Goal: Task Accomplishment & Management: Use online tool/utility

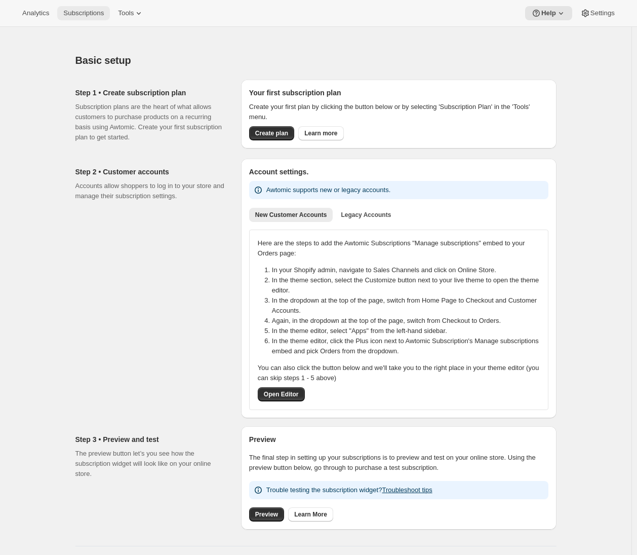
click at [93, 16] on span "Subscriptions" at bounding box center [83, 13] width 41 height 8
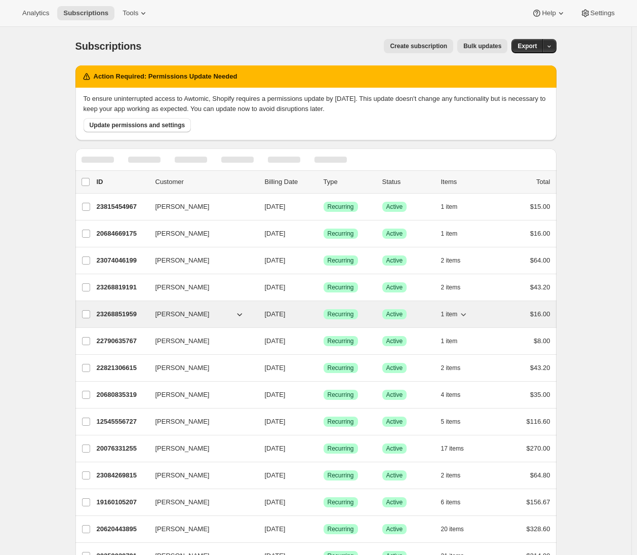
click at [126, 316] on p "23268851959" at bounding box center [122, 314] width 51 height 10
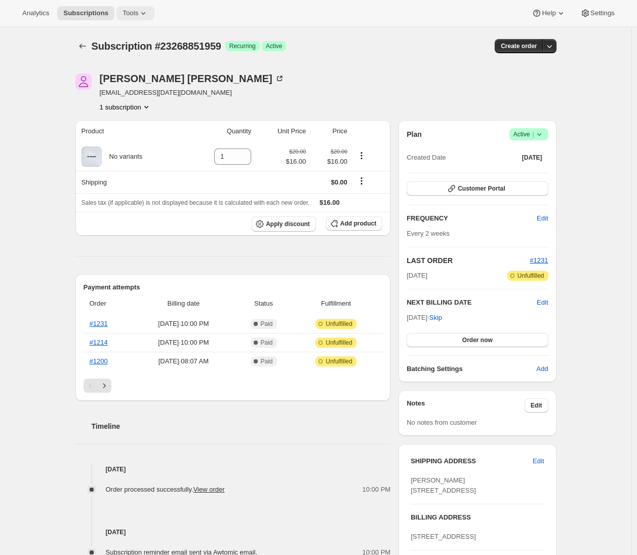
click at [145, 11] on icon at bounding box center [143, 13] width 10 height 10
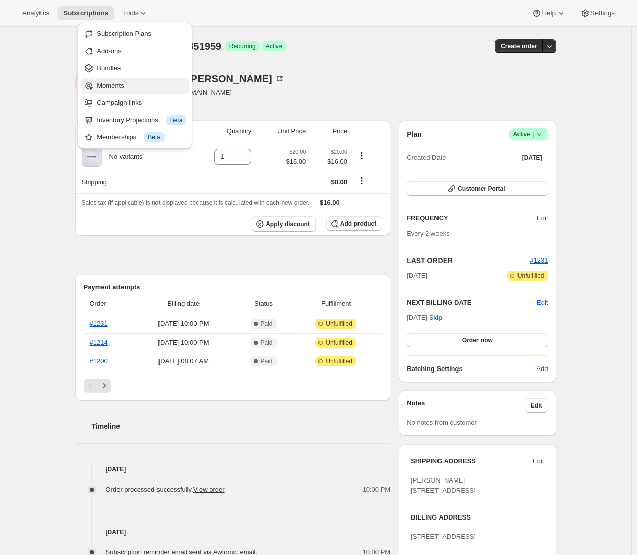
click at [143, 83] on span "Moments" at bounding box center [142, 86] width 90 height 10
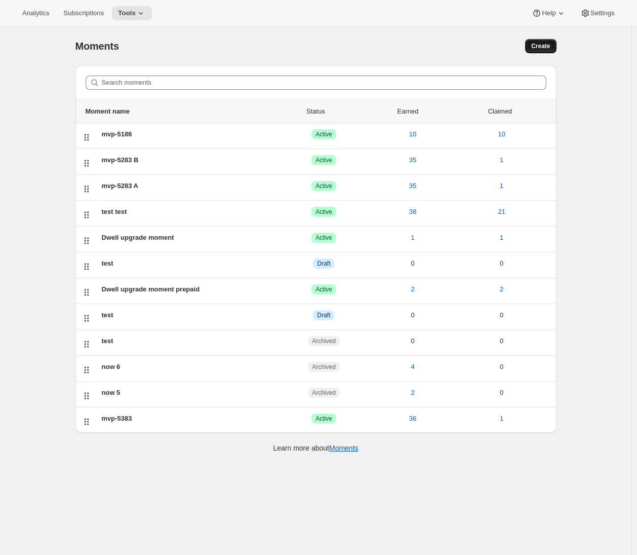
click at [544, 46] on span "Create" at bounding box center [540, 46] width 19 height 8
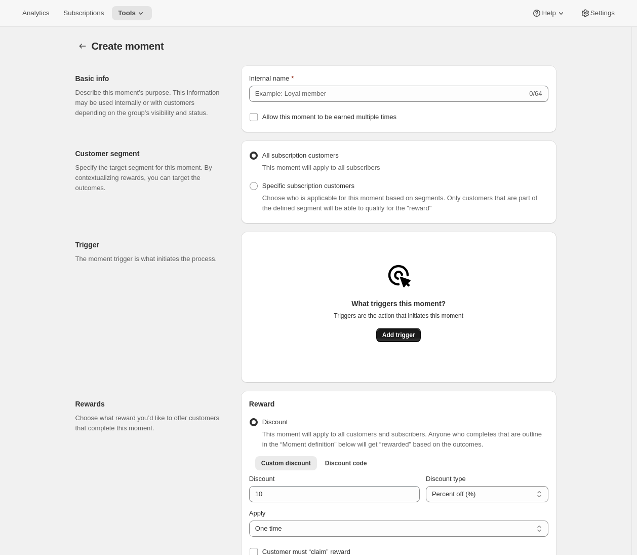
click at [404, 339] on span "Add trigger" at bounding box center [398, 335] width 33 height 8
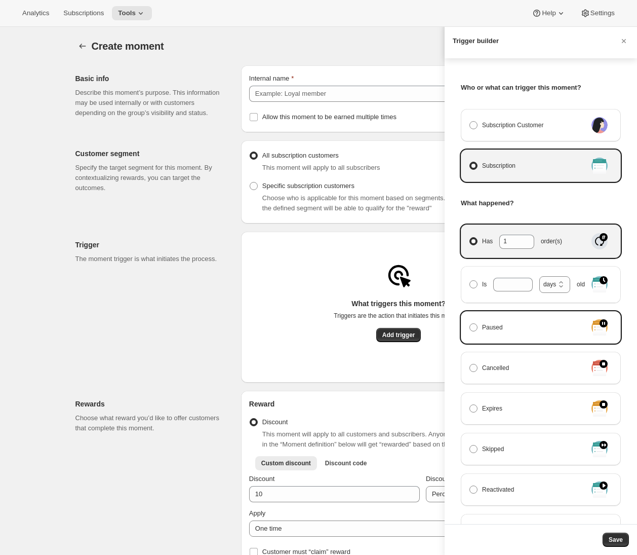
scroll to position [92, 0]
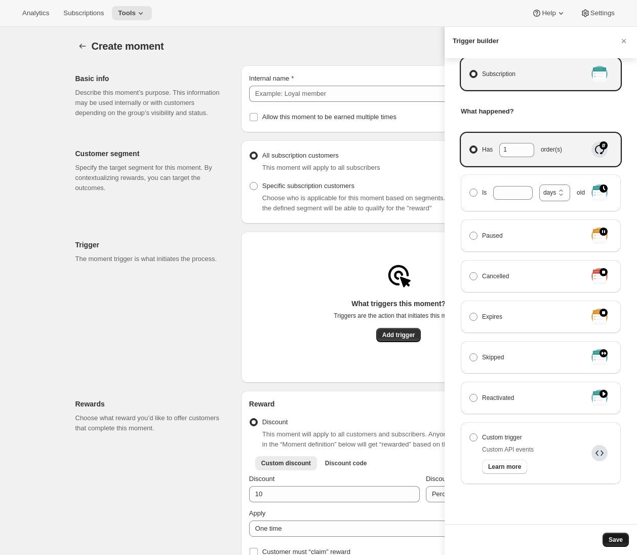
click at [617, 540] on span "Save" at bounding box center [616, 539] width 14 height 8
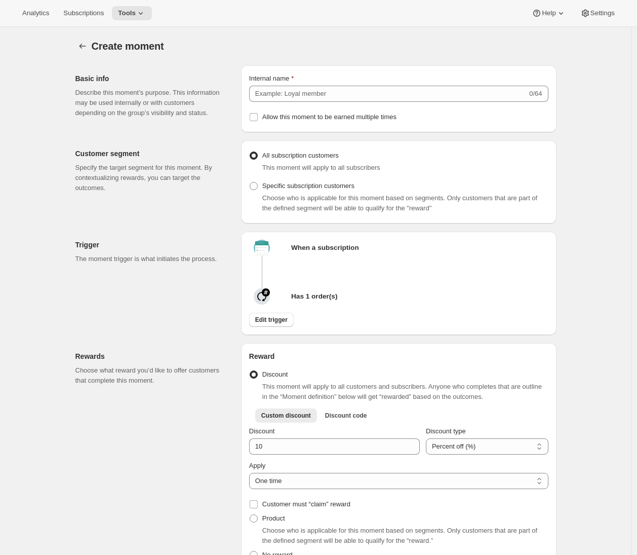
scroll to position [290, 0]
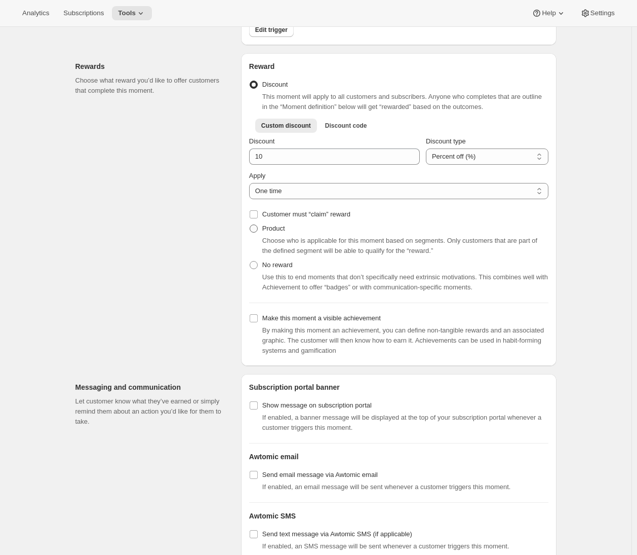
click at [268, 230] on span "Product" at bounding box center [273, 228] width 23 height 8
click at [250, 225] on input "Product" at bounding box center [250, 224] width 1 height 1
radio input "true"
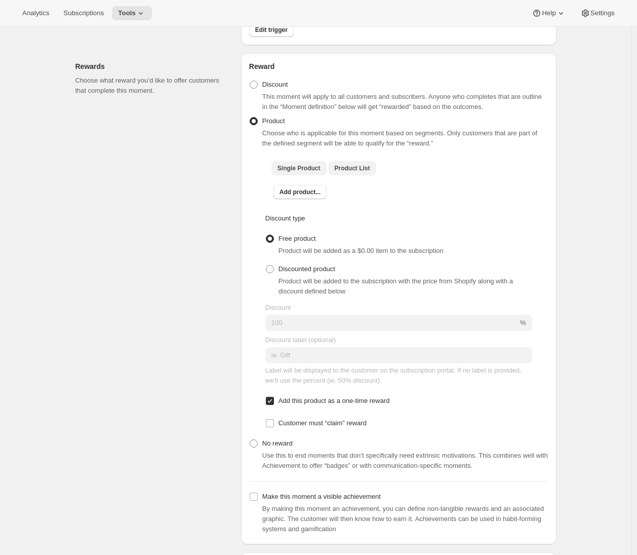
click at [359, 172] on span "Product List" at bounding box center [352, 168] width 35 height 8
checkbox input "true"
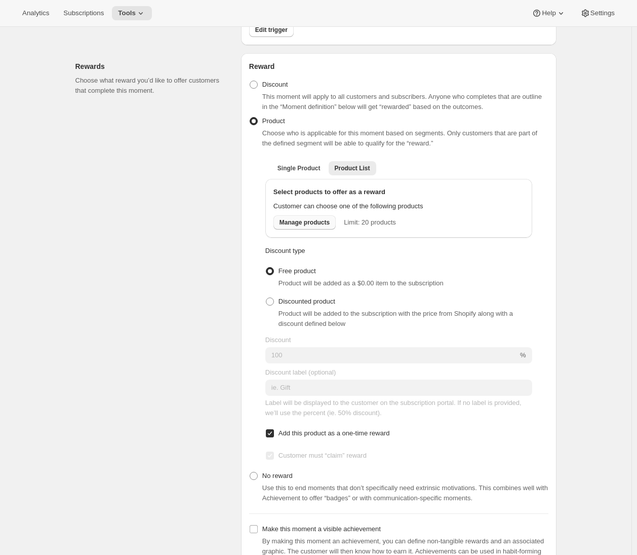
click at [308, 222] on span "Manage products" at bounding box center [305, 222] width 50 height 8
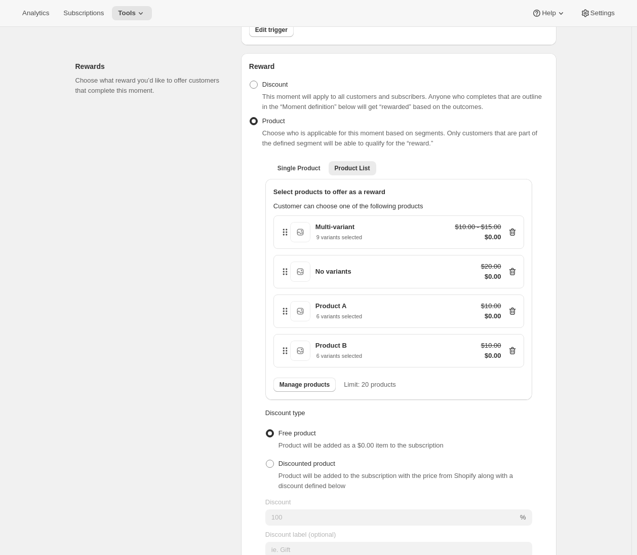
click at [227, 445] on div "Rewards Choose what reward you’d like to offer customers that complete this mom…" at bounding box center [153, 395] width 157 height 685
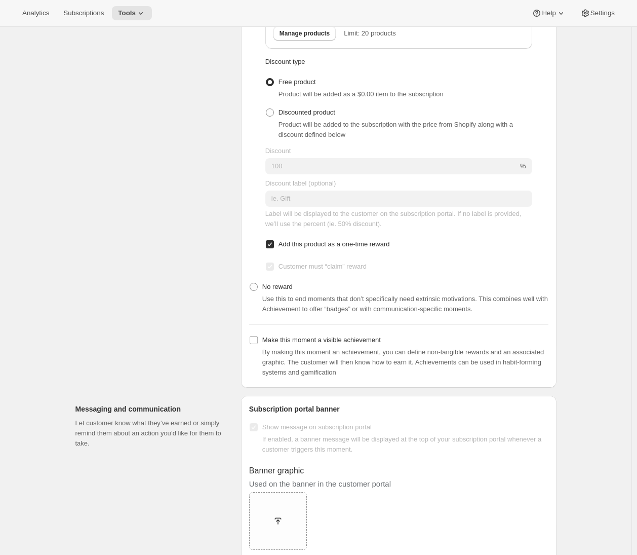
scroll to position [836, 0]
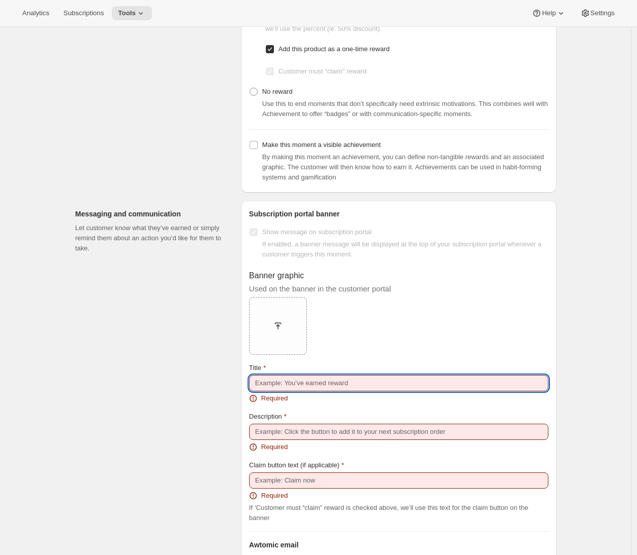
click at [297, 386] on input "Title" at bounding box center [398, 383] width 299 height 16
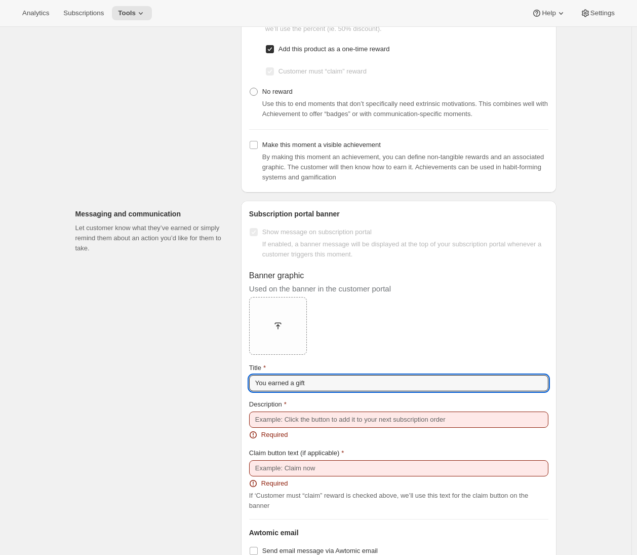
type input "You earned a gift"
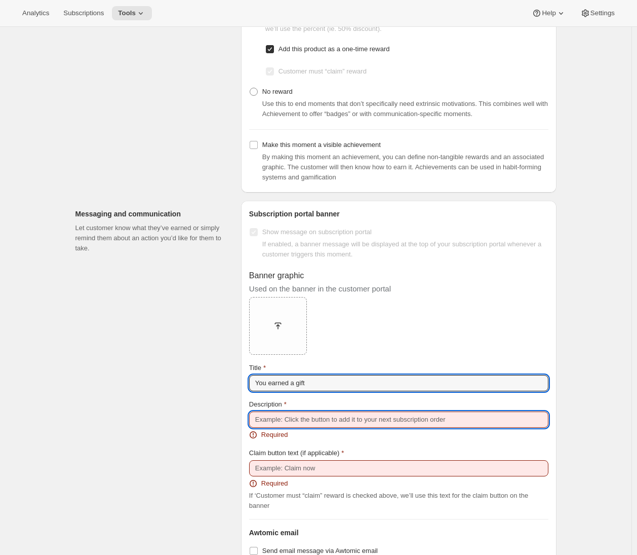
click at [324, 419] on input "Description" at bounding box center [398, 419] width 299 height 16
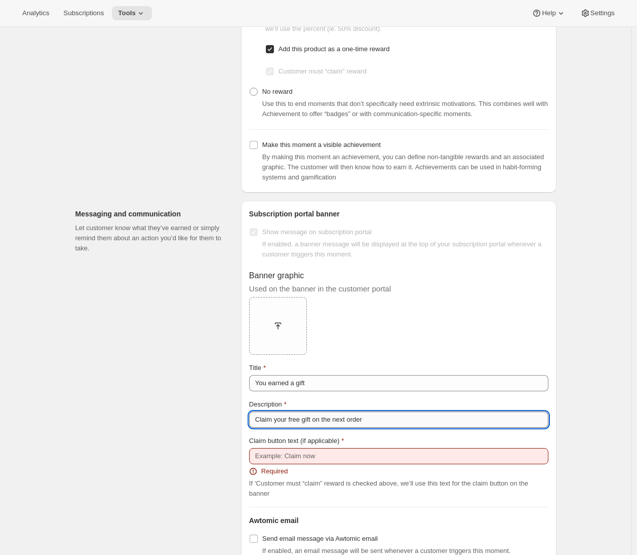
type input "Claim your free gift on the next order"
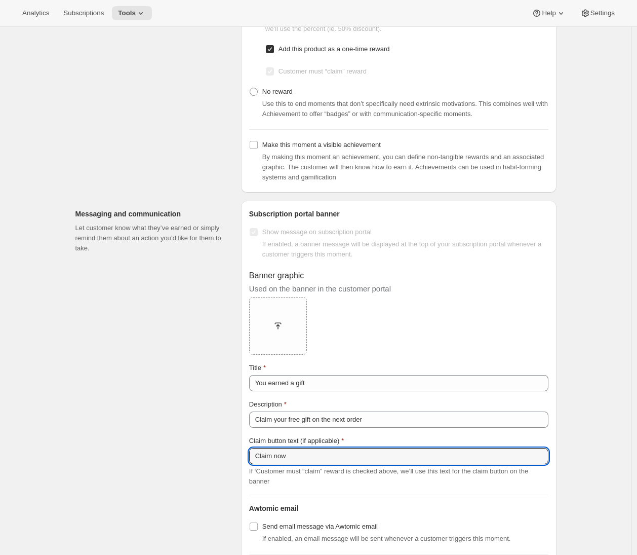
type input "Claim now"
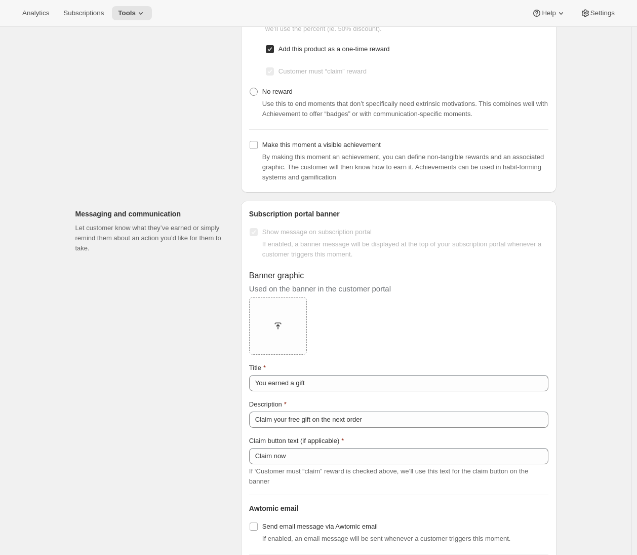
click at [167, 439] on div "Messaging and communication Let customer know what they’ve earned or simply rem…" at bounding box center [153, 407] width 157 height 412
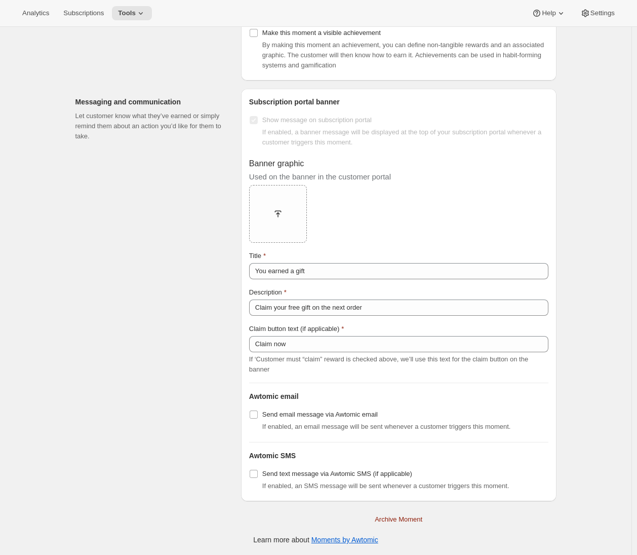
scroll to position [0, 0]
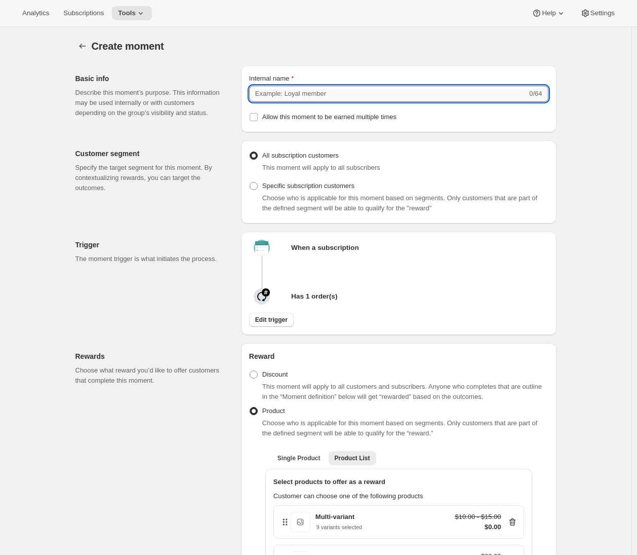
click at [321, 94] on input "Internal name" at bounding box center [388, 94] width 278 height 16
type input "Free gift list"
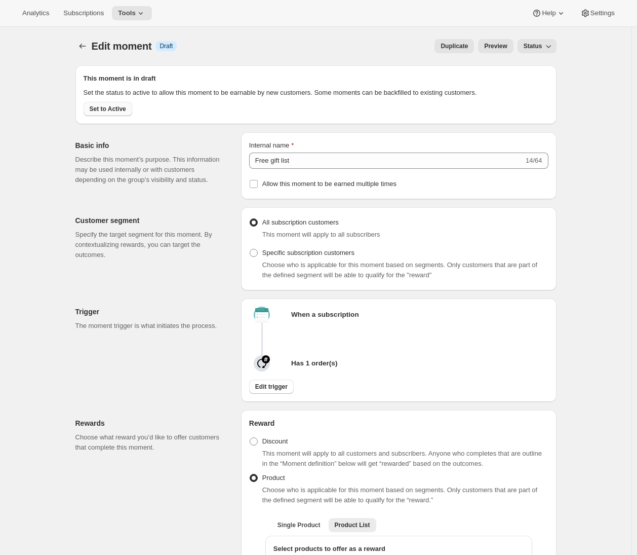
click at [126, 113] on span "Set to Active" at bounding box center [108, 109] width 36 height 8
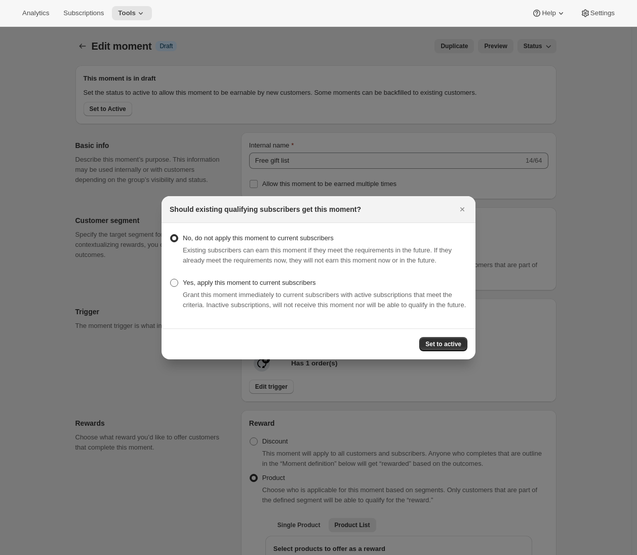
click at [210, 279] on span "Yes, apply this moment to current subscribers" at bounding box center [249, 283] width 133 height 8
click at [171, 279] on input "Yes, apply this moment to current subscribers" at bounding box center [170, 279] width 1 height 1
radio input "true"
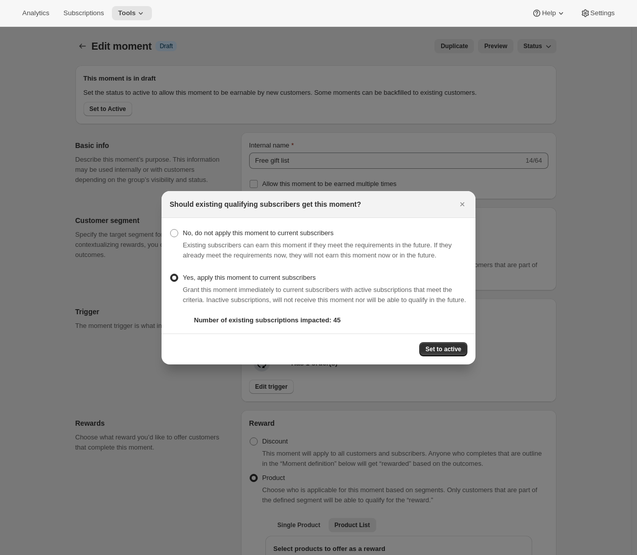
click at [443, 353] on span "Set to active" at bounding box center [443, 349] width 36 height 8
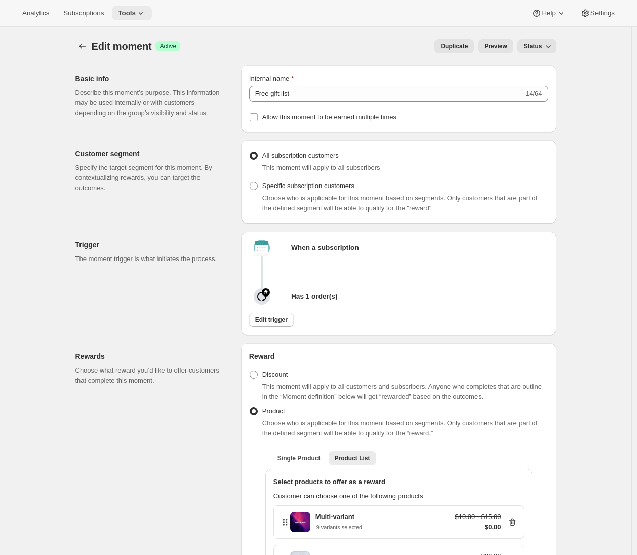
click at [136, 17] on span "Tools" at bounding box center [127, 13] width 18 height 8
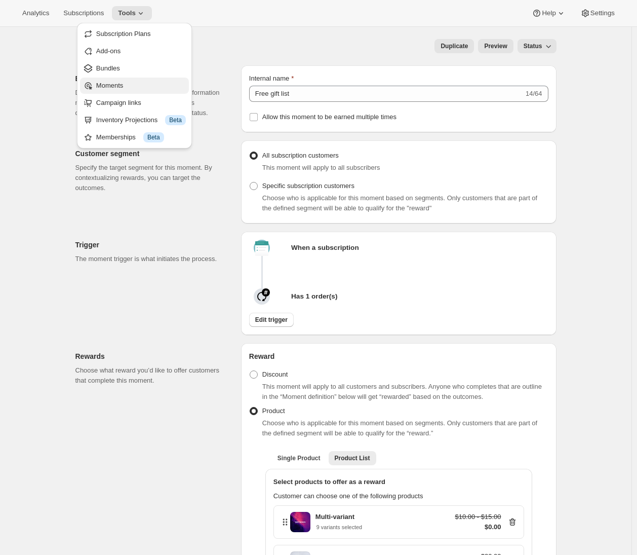
click at [137, 84] on span "Moments" at bounding box center [141, 86] width 90 height 10
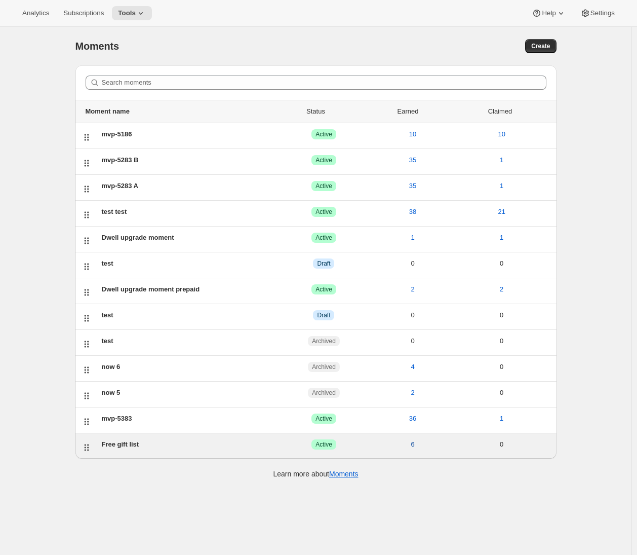
click at [414, 444] on span "6" at bounding box center [413, 444] width 4 height 10
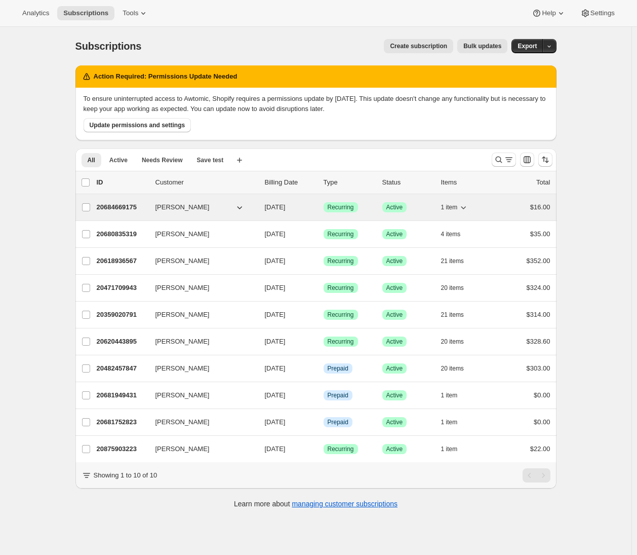
click at [105, 210] on p "20684669175" at bounding box center [122, 207] width 51 height 10
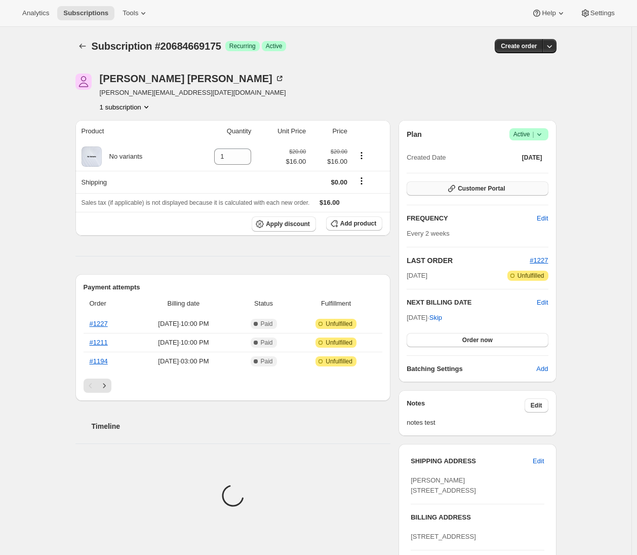
click at [514, 192] on button "Customer Portal" at bounding box center [477, 188] width 141 height 14
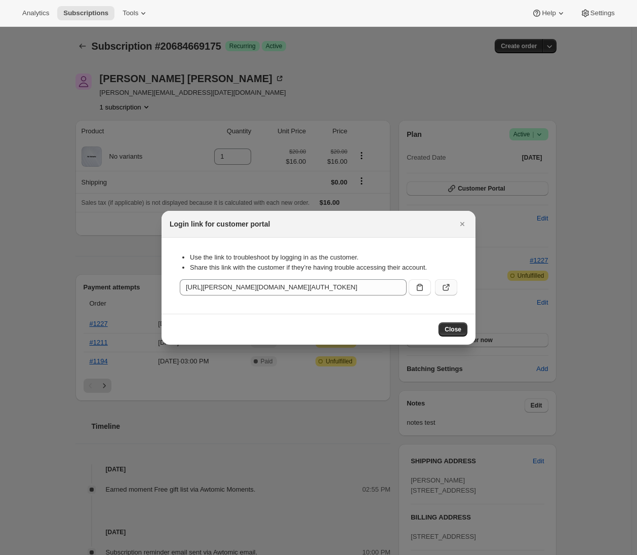
click at [442, 286] on icon ":r4j:" at bounding box center [446, 287] width 10 height 10
